Goal: Task Accomplishment & Management: Use online tool/utility

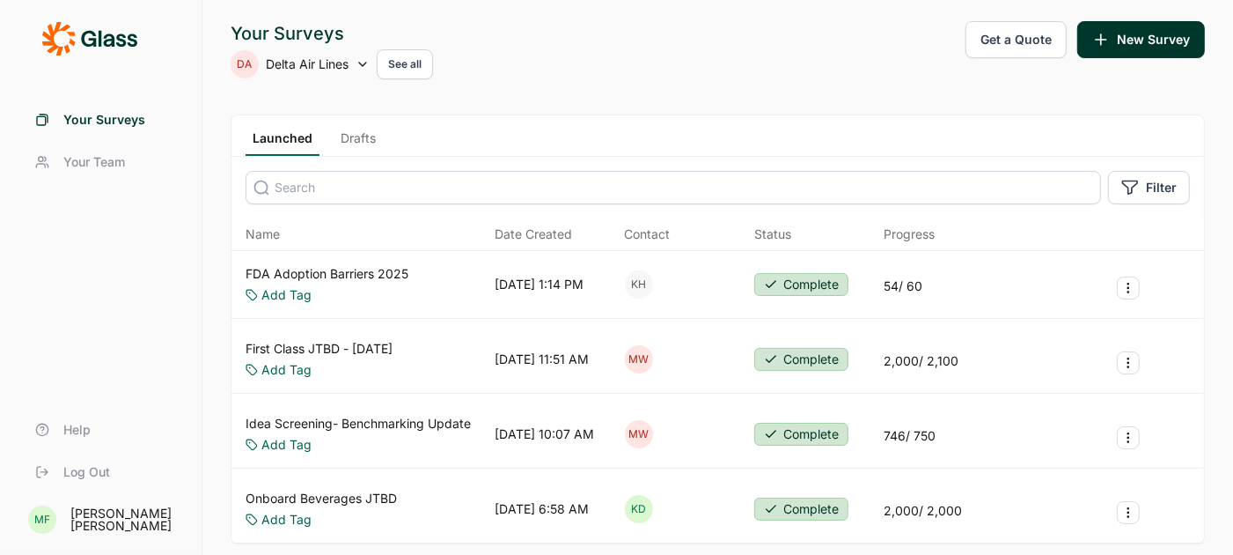
click at [361, 139] on link "Drafts" at bounding box center [358, 142] width 49 height 26
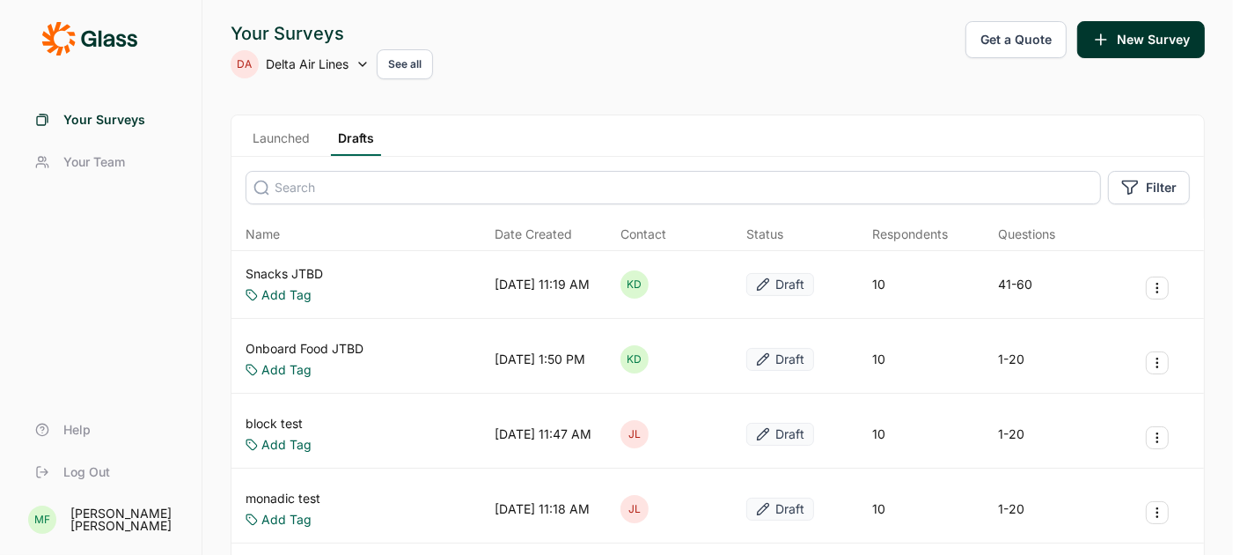
click at [305, 270] on link "Snacks JTBD" at bounding box center [284, 274] width 77 height 18
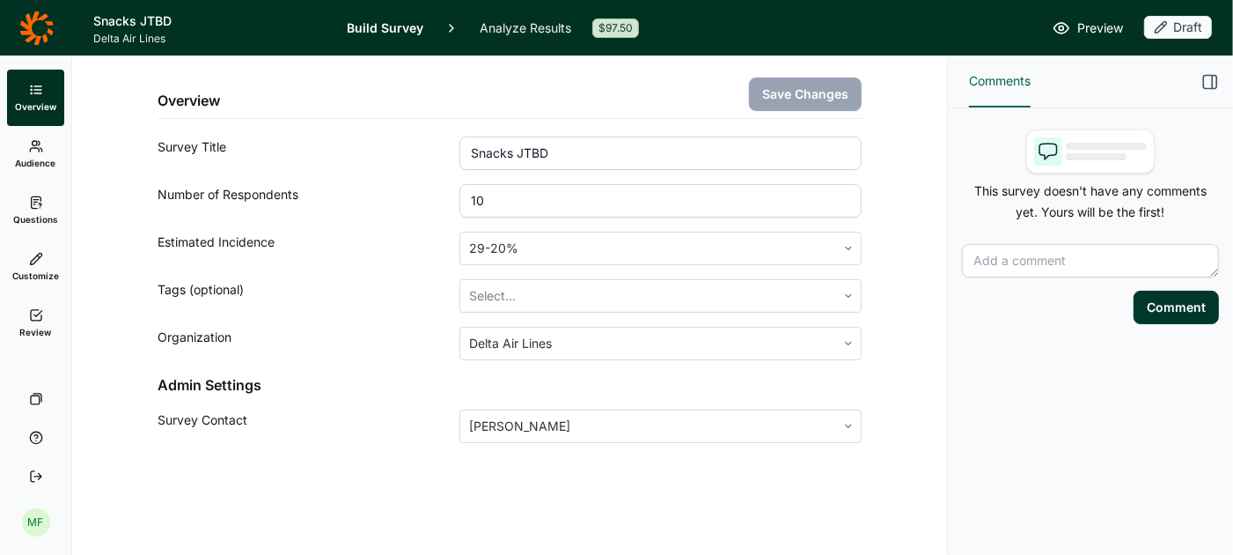
click at [43, 211] on link "Questions" at bounding box center [35, 210] width 57 height 56
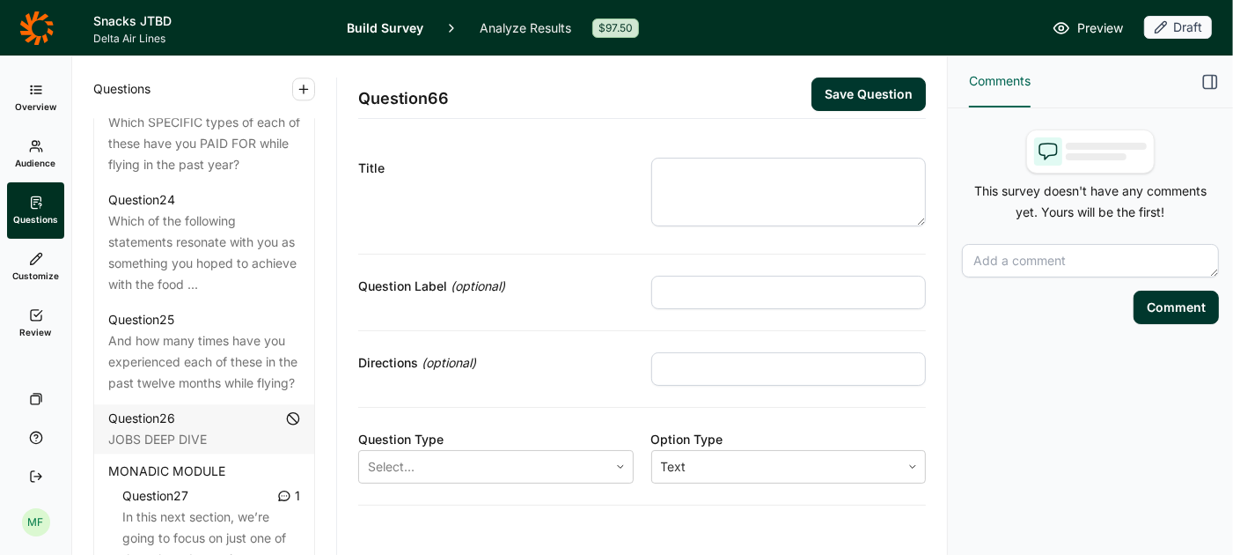
scroll to position [3305, 0]
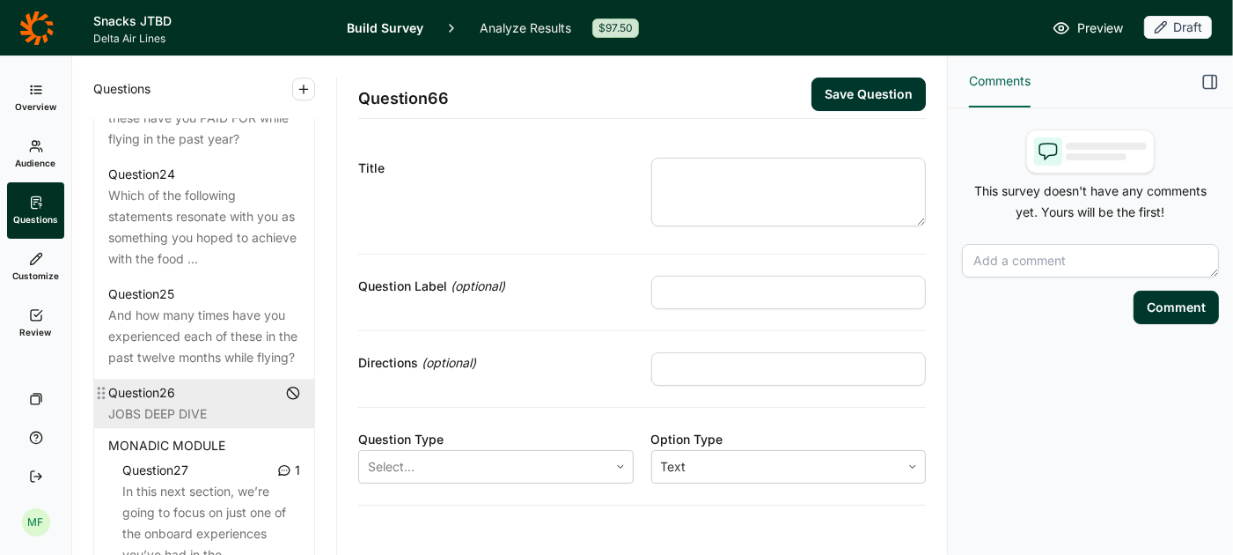
click at [198, 382] on div "Question 26" at bounding box center [204, 392] width 192 height 21
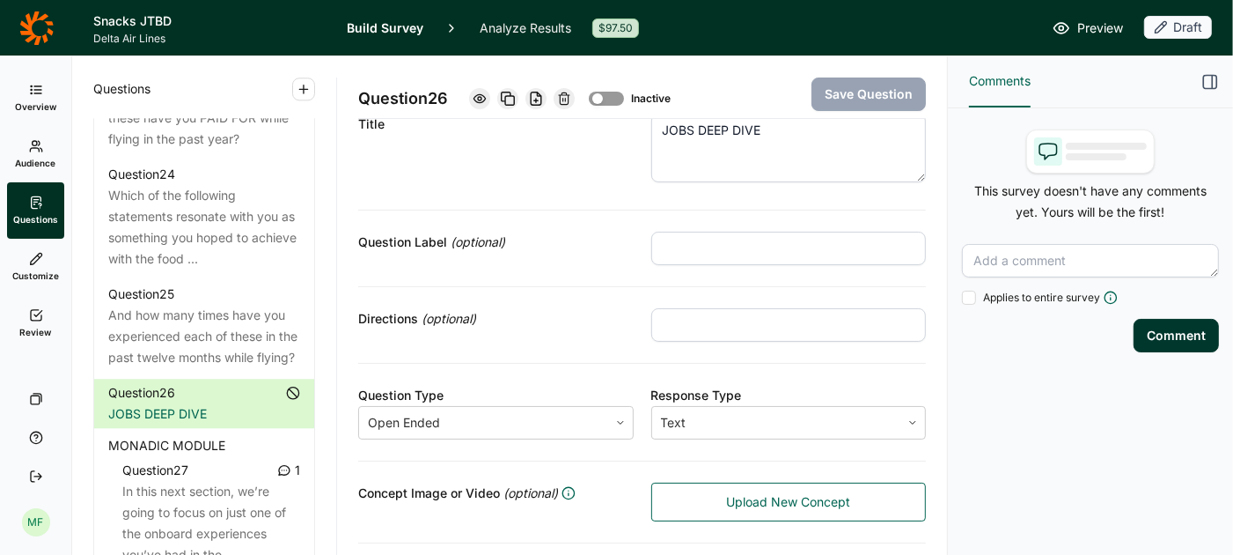
scroll to position [26, 0]
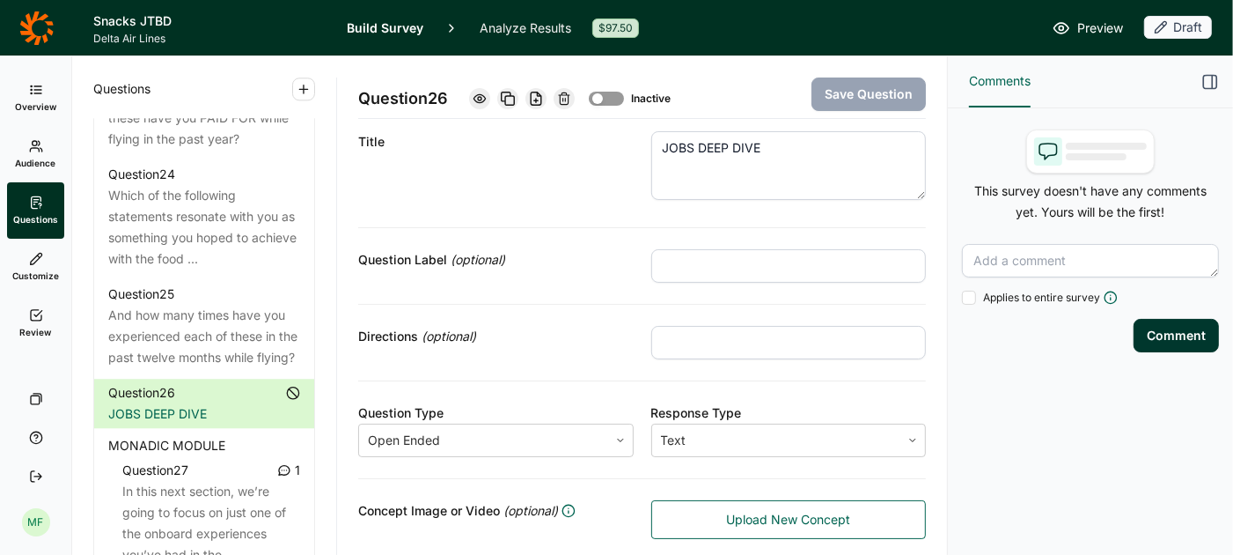
click at [243, 435] on div "MONADIC MODULE" at bounding box center [204, 445] width 192 height 21
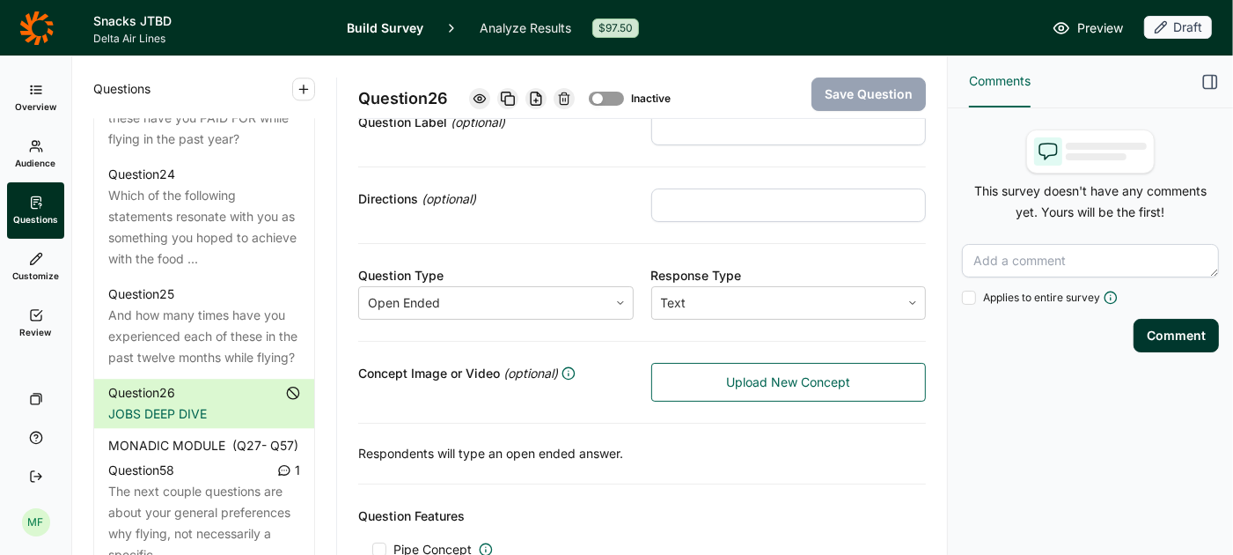
scroll to position [299, 0]
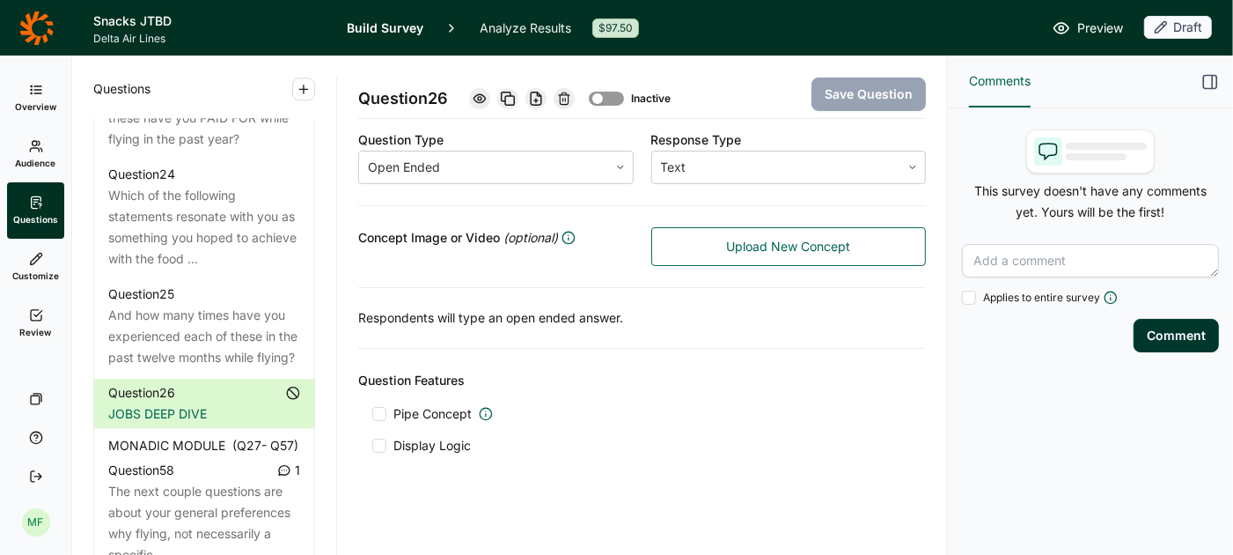
click at [248, 435] on span "(Q 27 - Q 57 )" at bounding box center [265, 445] width 66 height 21
click at [248, 435] on div "MONADIC MODULE" at bounding box center [204, 445] width 192 height 21
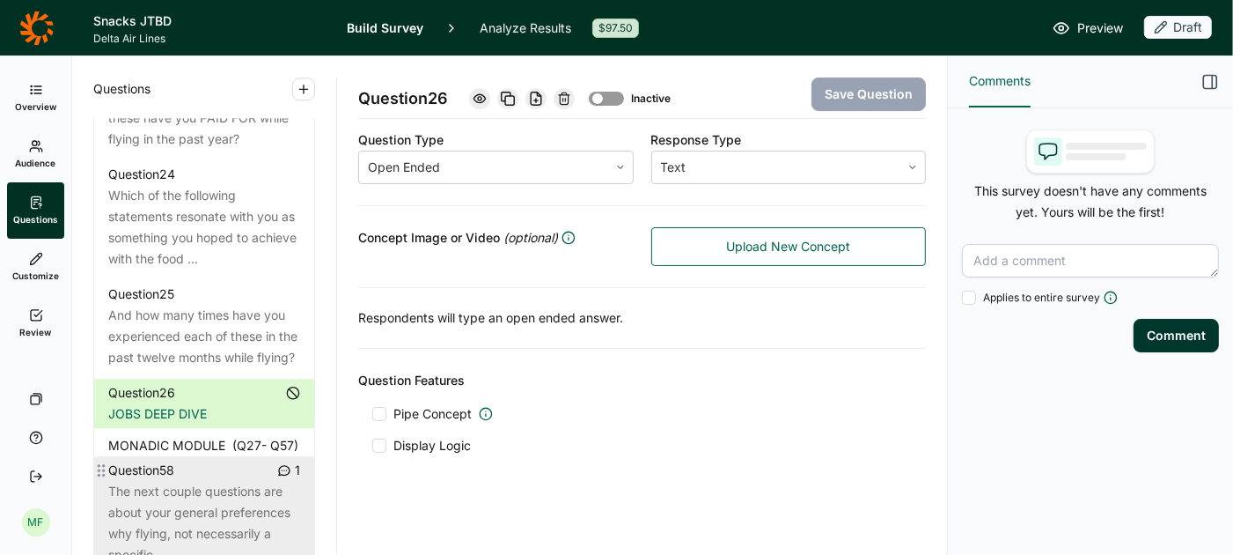
click at [249, 460] on div "Question 58 1" at bounding box center [204, 470] width 192 height 21
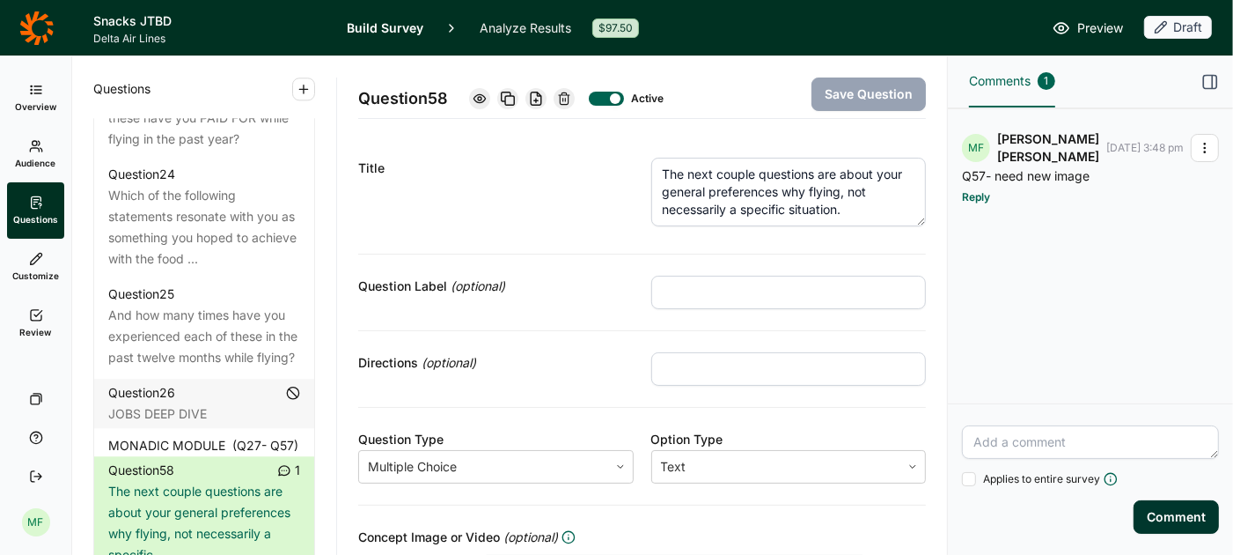
click at [286, 435] on span "(Q 27 - Q 57 )" at bounding box center [265, 445] width 66 height 21
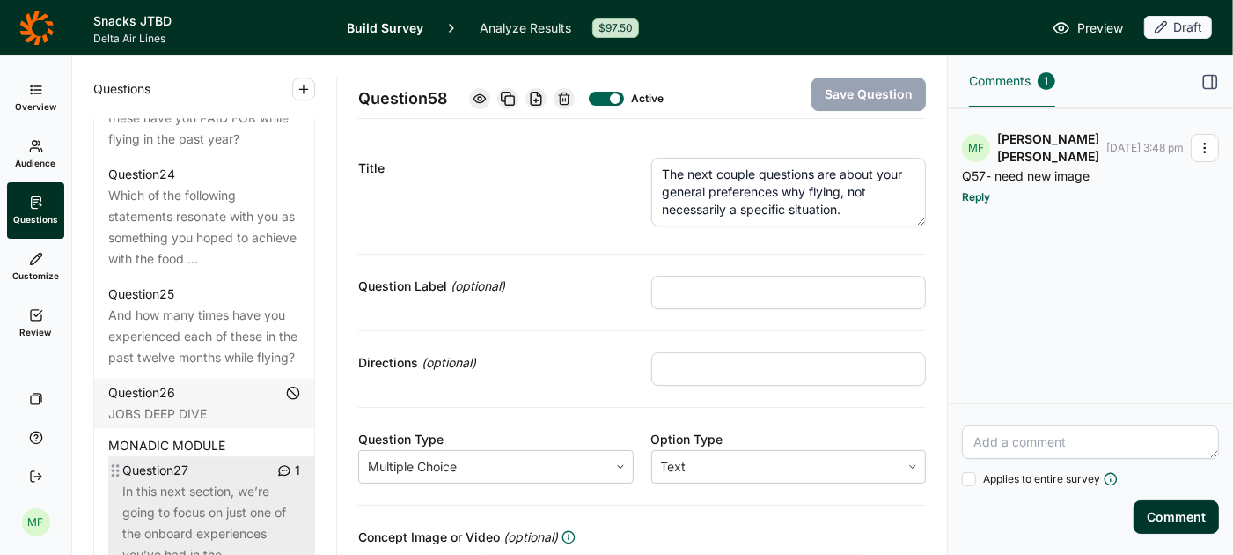
click at [219, 481] on div "In this next section, we’re going to focus on just one of the onboard experienc…" at bounding box center [211, 523] width 178 height 85
